Goal: Check status: Check status

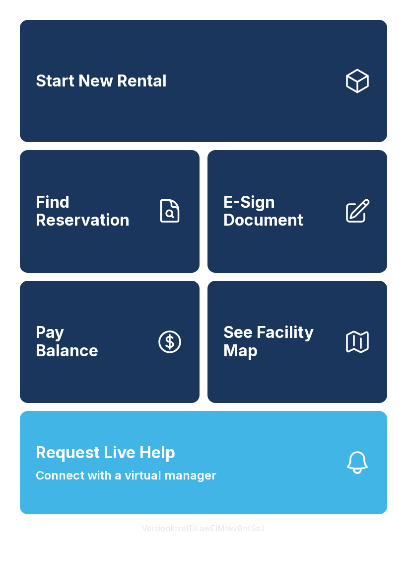
click at [104, 222] on span "Find Reservation" at bounding box center [92, 211] width 112 height 36
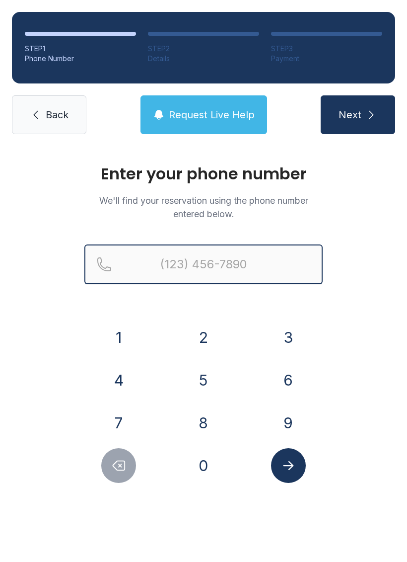
click at [169, 264] on input "Reservation phone number" at bounding box center [203, 264] width 238 height 40
click at [357, 115] on button "Next" at bounding box center [358, 114] width 74 height 39
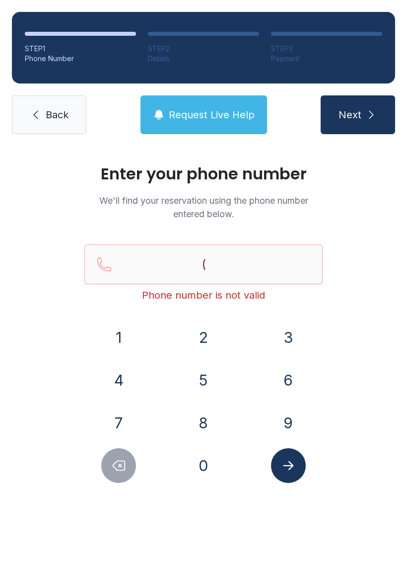
click at [286, 340] on button "3" at bounding box center [288, 337] width 35 height 35
click at [204, 378] on button "5" at bounding box center [203, 379] width 35 height 35
click at [196, 340] on button "2" at bounding box center [203, 337] width 35 height 35
click at [117, 375] on button "4" at bounding box center [118, 379] width 35 height 35
click at [284, 343] on button "3" at bounding box center [288, 337] width 35 height 35
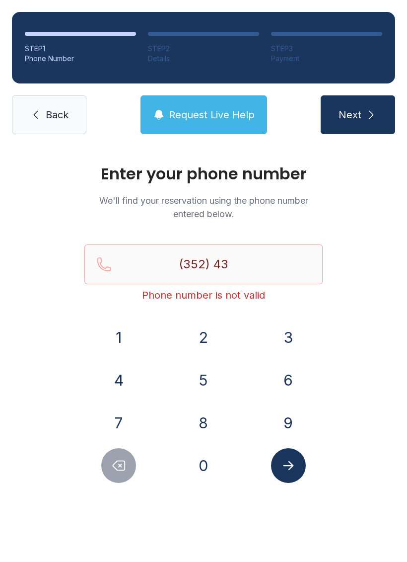
click at [122, 381] on button "4" at bounding box center [118, 379] width 35 height 35
click at [113, 466] on icon "Delete number" at bounding box center [118, 465] width 15 height 15
click at [118, 456] on button "Delete number" at bounding box center [118, 465] width 35 height 35
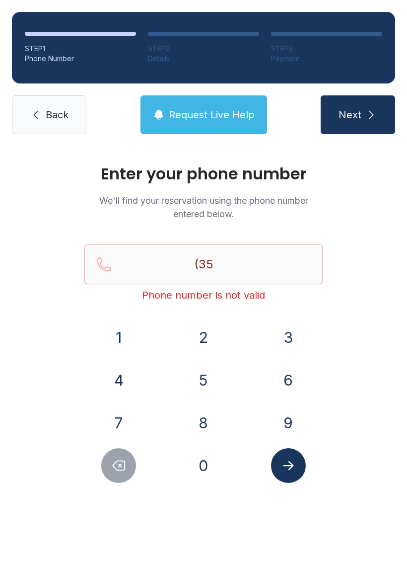
click at [123, 464] on icon "Delete number" at bounding box center [118, 465] width 15 height 15
click at [208, 423] on button "8" at bounding box center [203, 422] width 35 height 35
click at [294, 378] on button "6" at bounding box center [288, 379] width 35 height 35
click at [204, 425] on button "8" at bounding box center [203, 422] width 35 height 35
click at [134, 386] on button "4" at bounding box center [118, 379] width 35 height 35
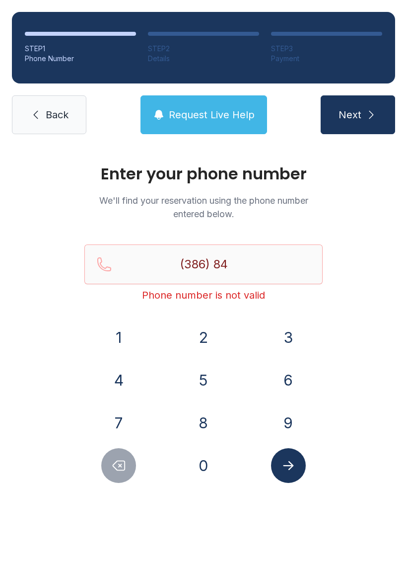
click at [201, 430] on button "8" at bounding box center [203, 422] width 35 height 35
click at [208, 333] on button "2" at bounding box center [203, 337] width 35 height 35
click at [207, 467] on button "0" at bounding box center [203, 465] width 35 height 35
click at [114, 386] on button "4" at bounding box center [118, 379] width 35 height 35
click at [111, 414] on button "7" at bounding box center [118, 422] width 35 height 35
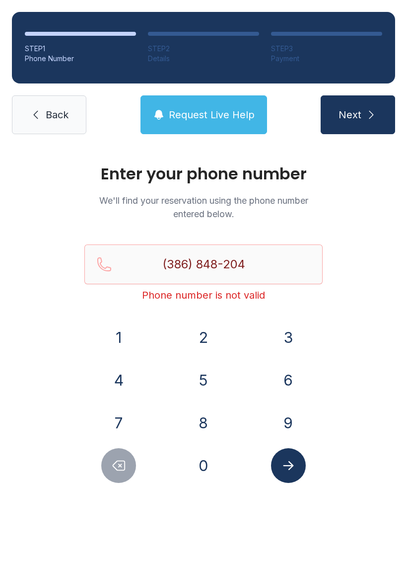
type input "[PHONE_NUMBER]"
click at [294, 457] on button "Submit lookup form" at bounding box center [288, 465] width 35 height 35
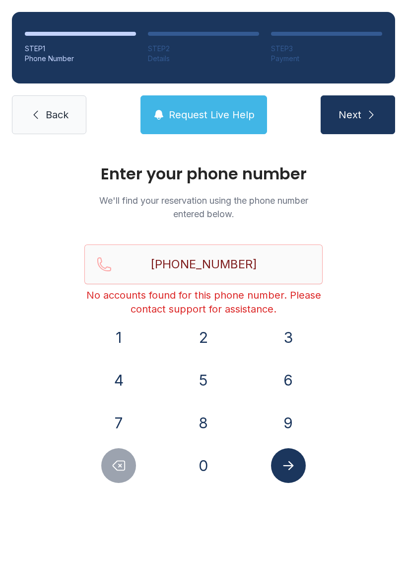
click at [356, 109] on span "Next" at bounding box center [350, 115] width 23 height 14
click at [206, 100] on button "Request Live Help" at bounding box center [204, 114] width 127 height 39
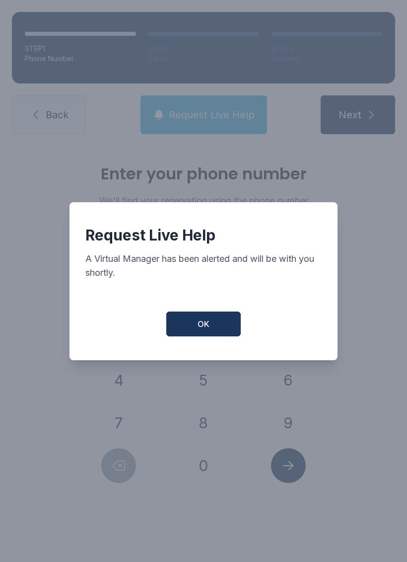
click at [210, 327] on button "OK" at bounding box center [203, 323] width 74 height 25
